Goal: Check status: Check status

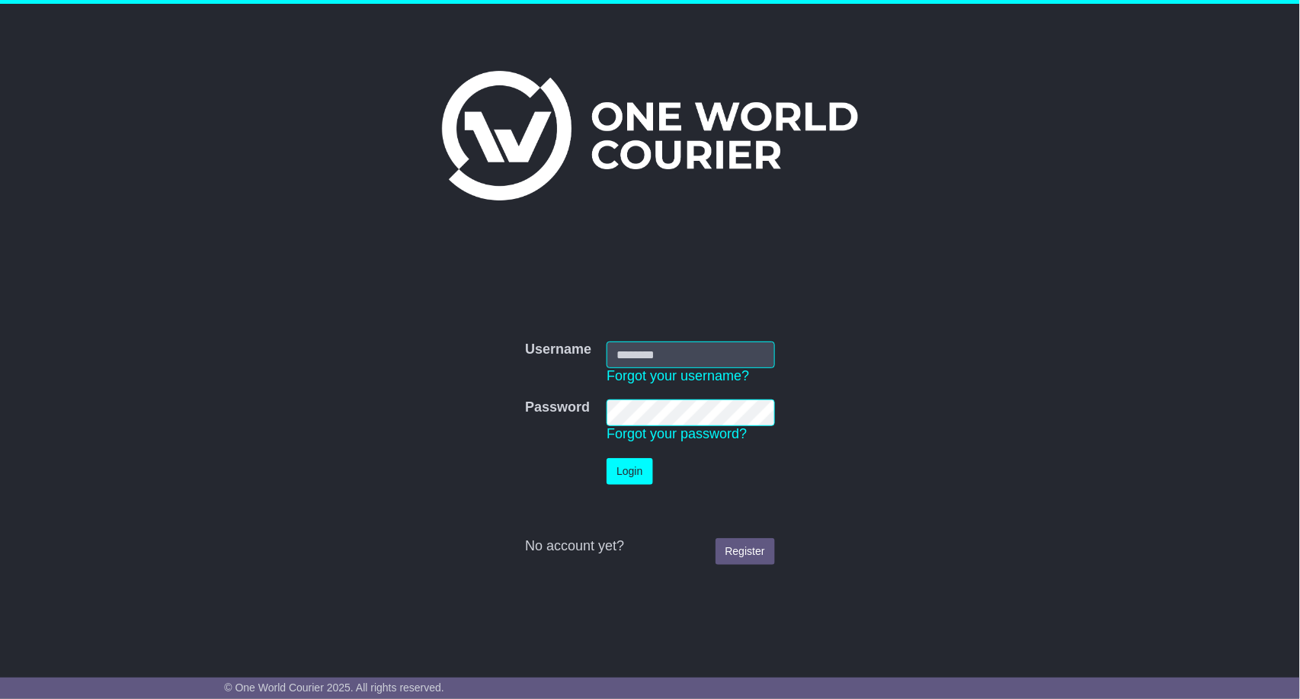
type input "**********"
click at [635, 472] on button "Login" at bounding box center [630, 471] width 46 height 27
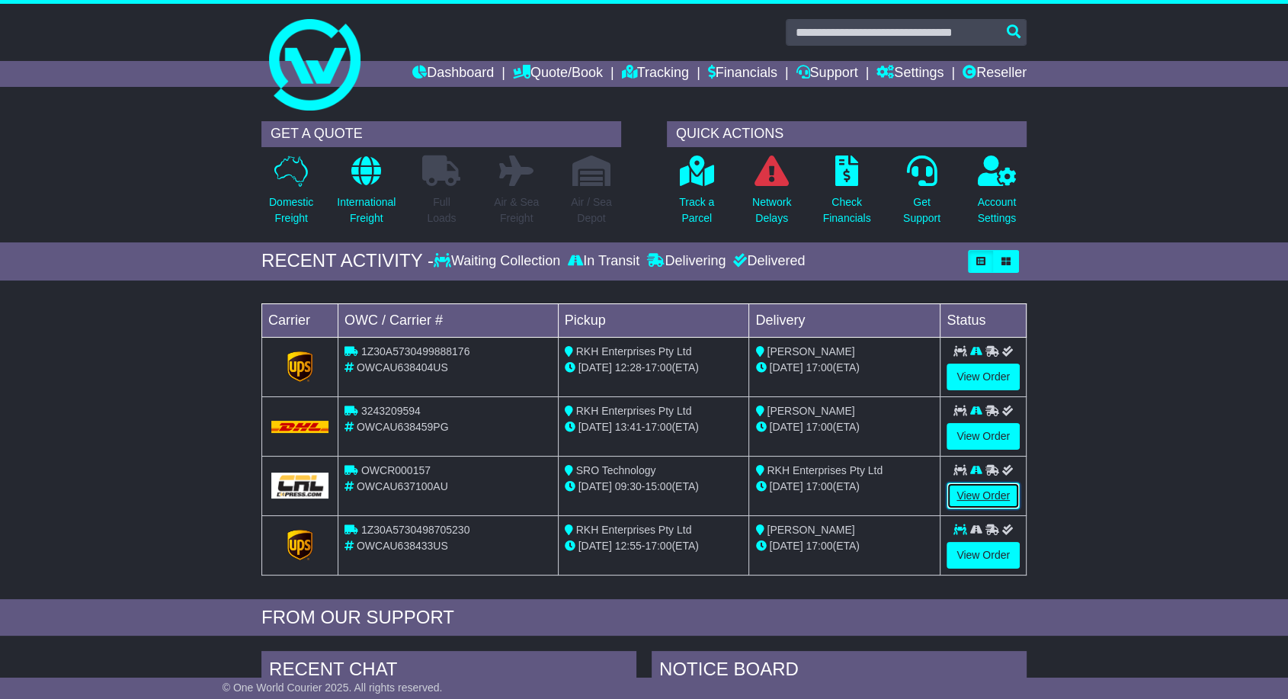
click at [988, 495] on link "View Order" at bounding box center [982, 495] width 73 height 27
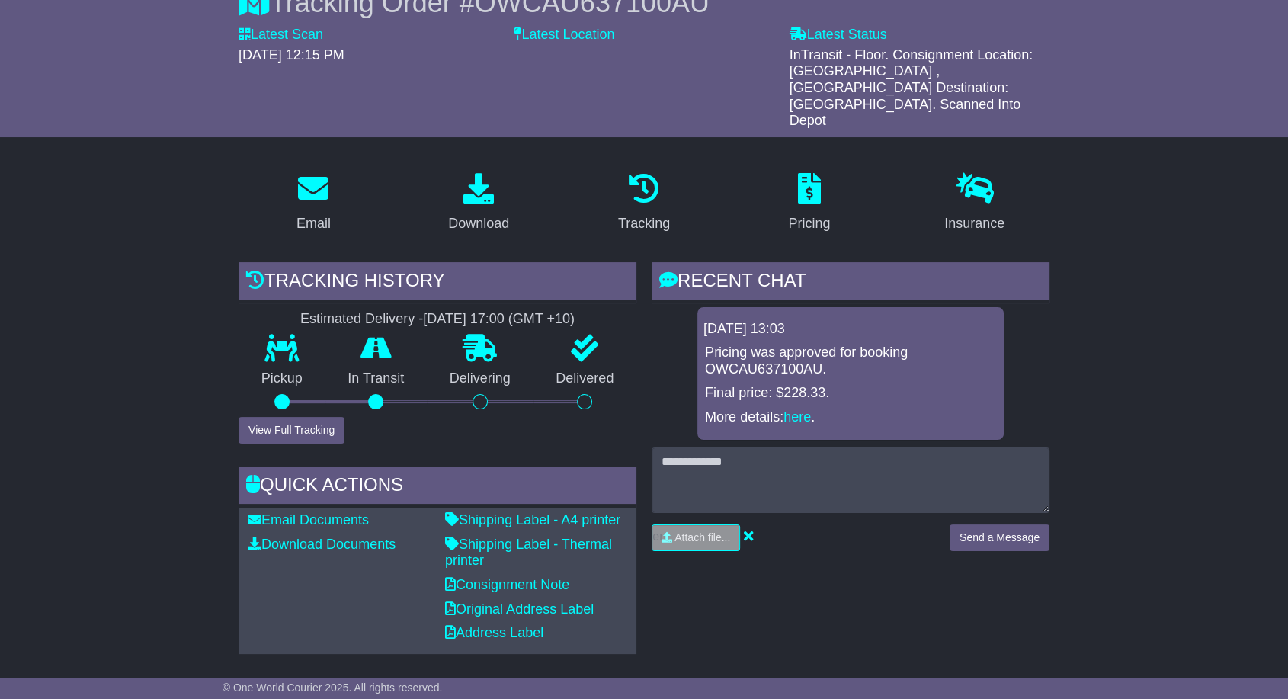
scroll to position [254, 0]
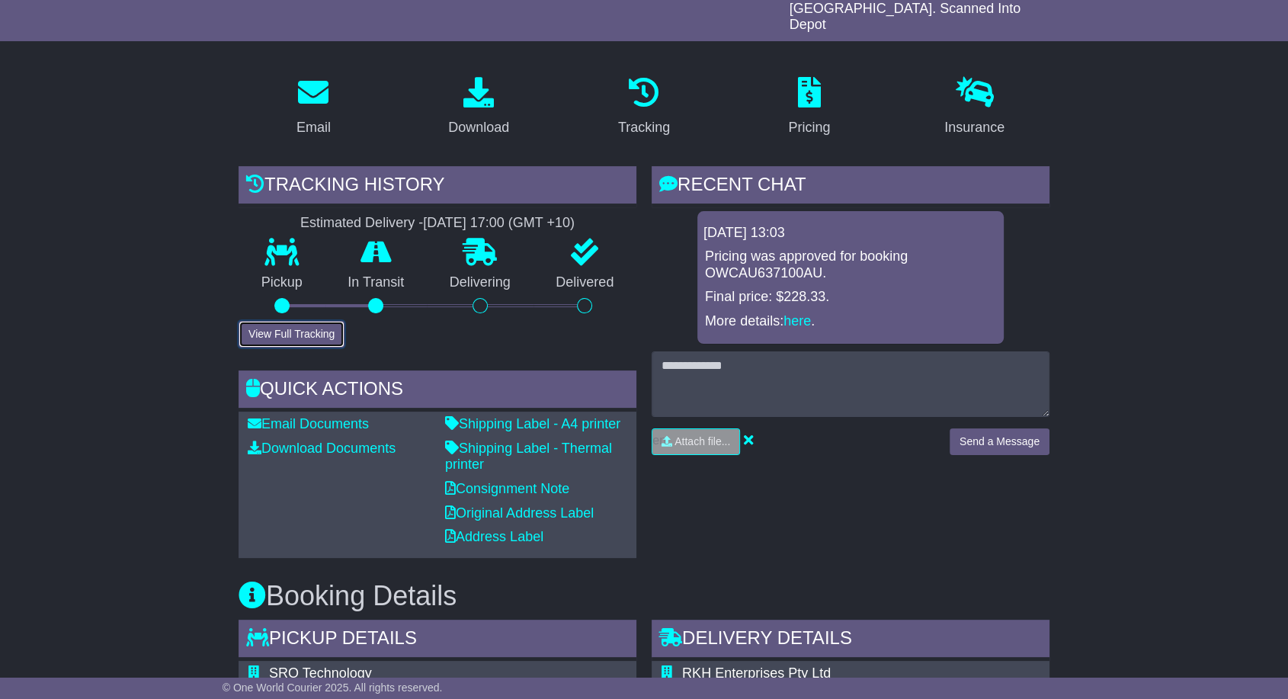
click at [310, 321] on button "View Full Tracking" at bounding box center [292, 334] width 106 height 27
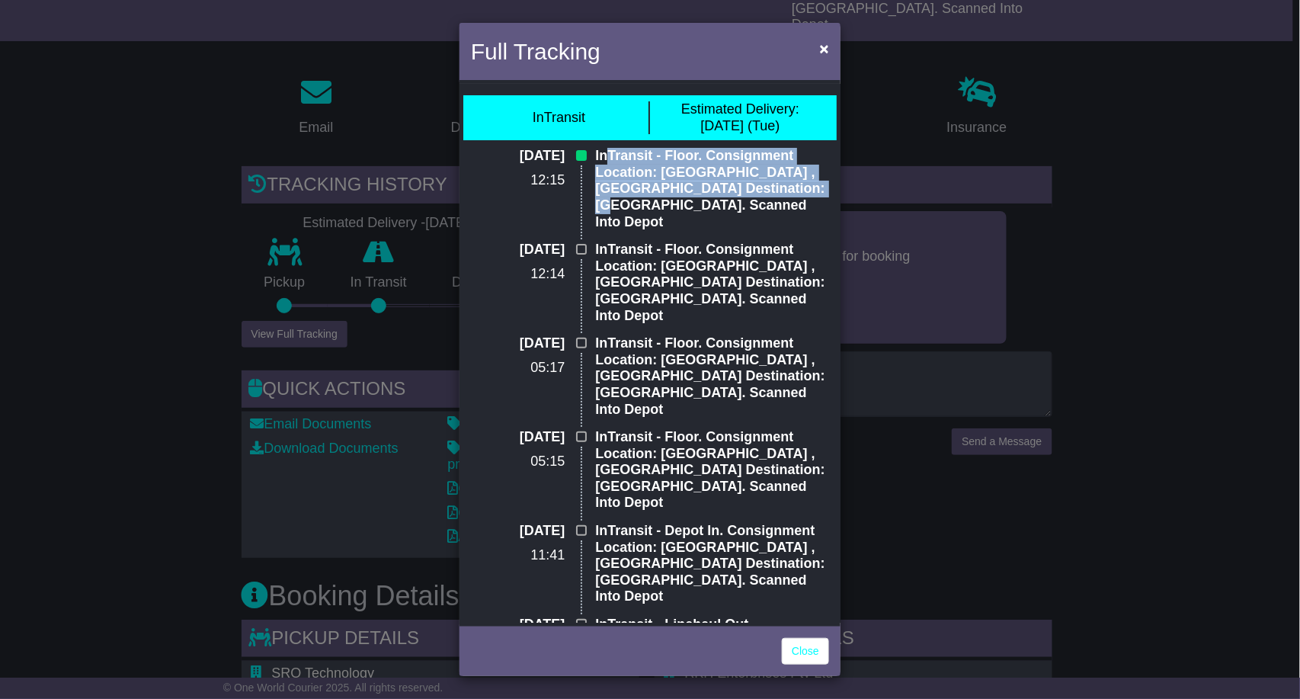
drag, startPoint x: 643, startPoint y: 207, endPoint x: 601, endPoint y: 159, distance: 64.3
click at [601, 159] on p "InTransit - Floor. Consignment Location: [GEOGRAPHIC_DATA] , [GEOGRAPHIC_DATA] …" at bounding box center [712, 189] width 234 height 82
click at [826, 52] on span "×" at bounding box center [824, 49] width 9 height 18
